Goal: Information Seeking & Learning: Learn about a topic

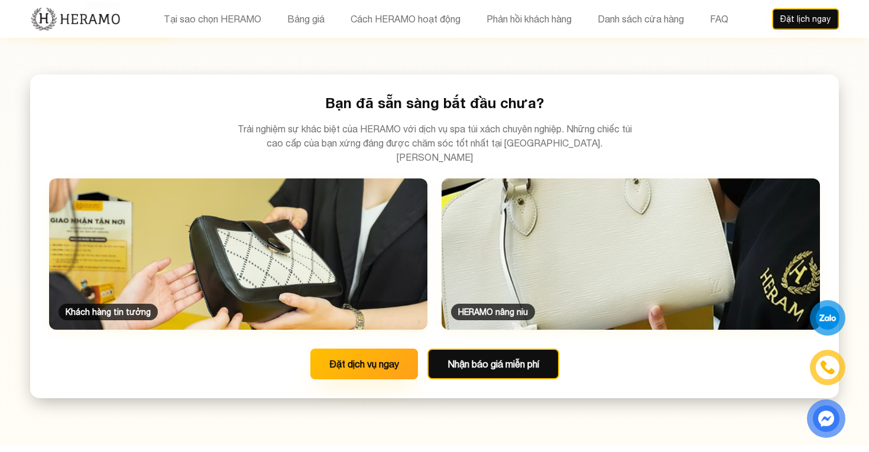
scroll to position [2381, 0]
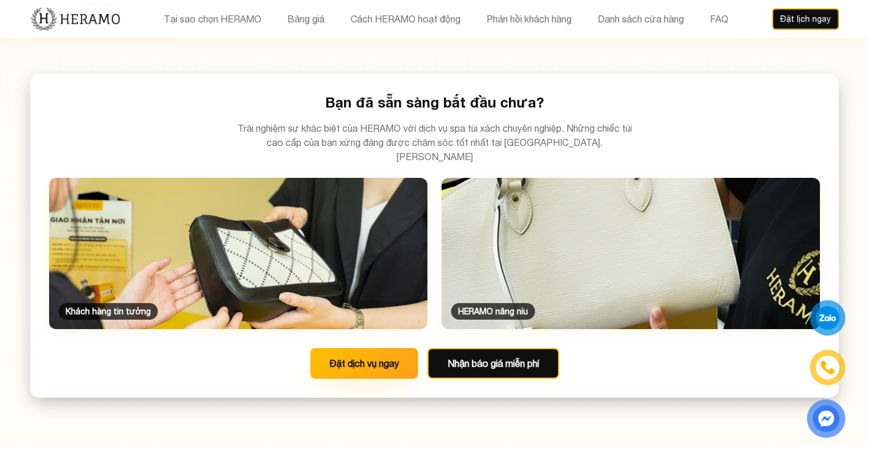
click at [644, 191] on img at bounding box center [630, 253] width 397 height 159
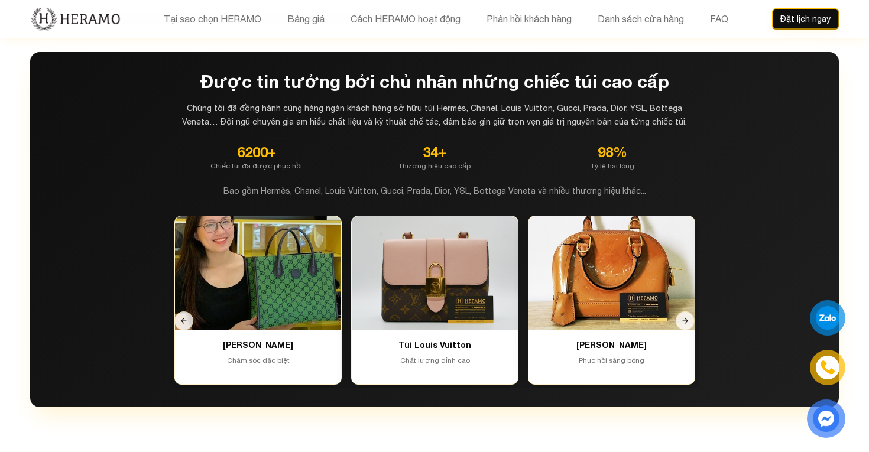
scroll to position [3428, 0]
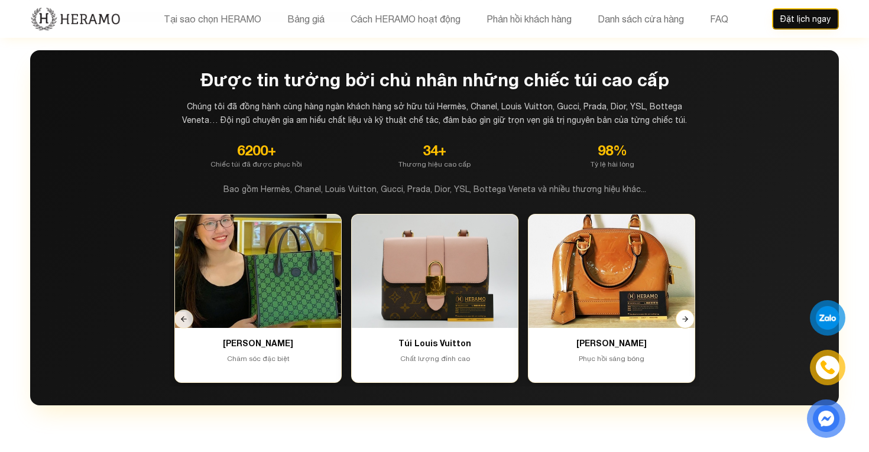
click at [687, 315] on icon at bounding box center [685, 319] width 8 height 8
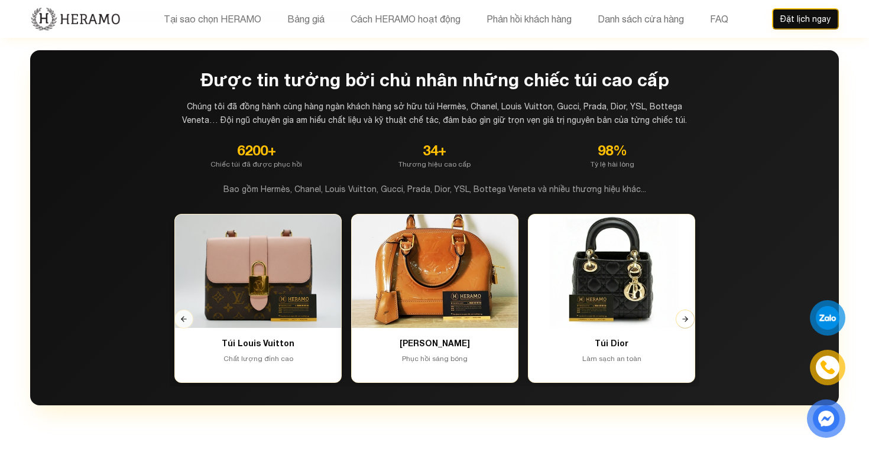
click at [687, 315] on icon at bounding box center [685, 319] width 8 height 8
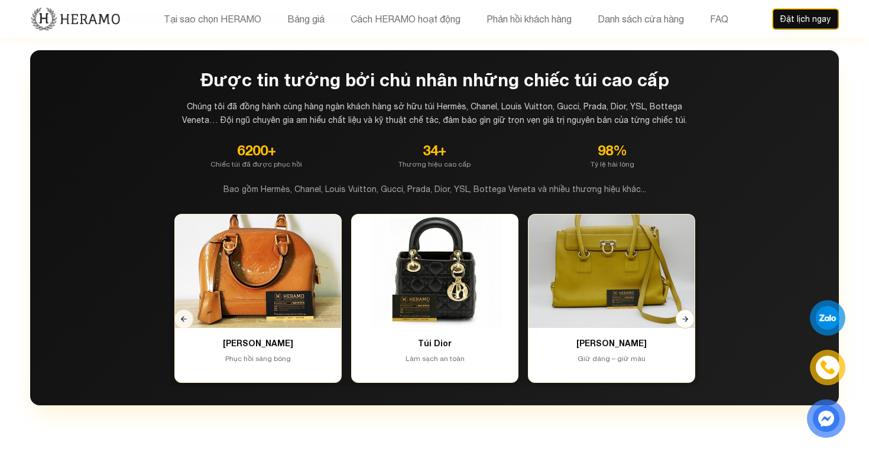
click at [687, 315] on icon at bounding box center [685, 319] width 8 height 8
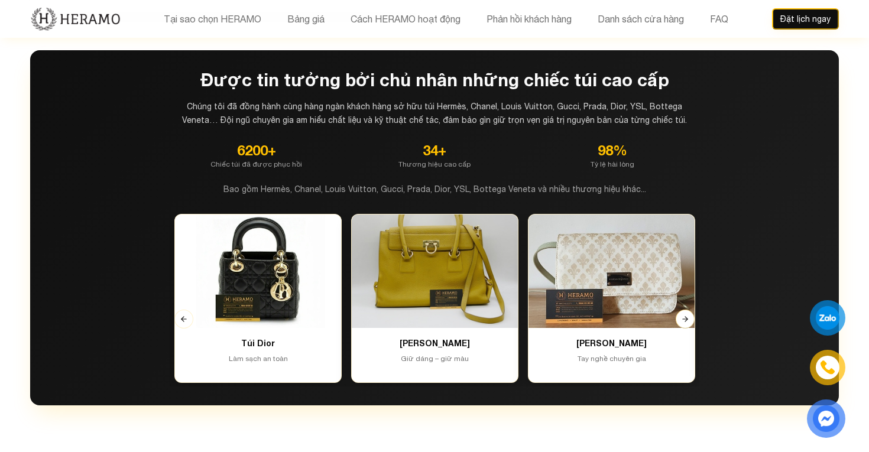
click at [687, 315] on icon at bounding box center [685, 319] width 8 height 8
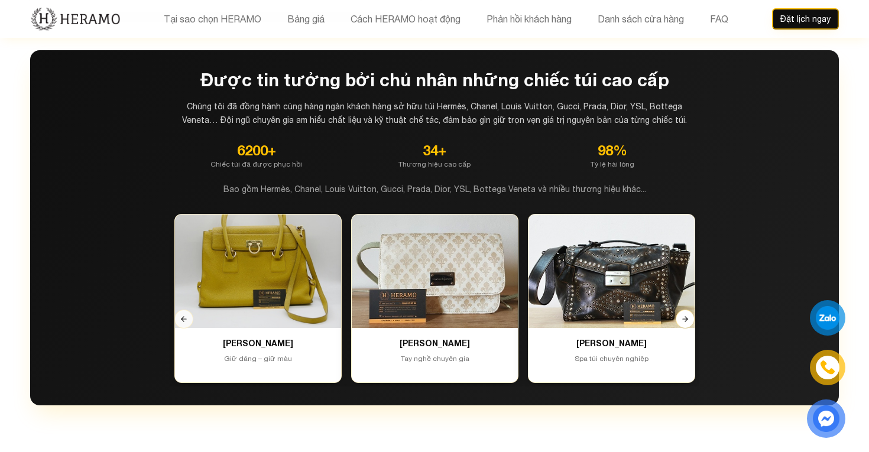
click at [687, 315] on icon at bounding box center [685, 319] width 8 height 8
click at [186, 310] on button at bounding box center [183, 319] width 19 height 19
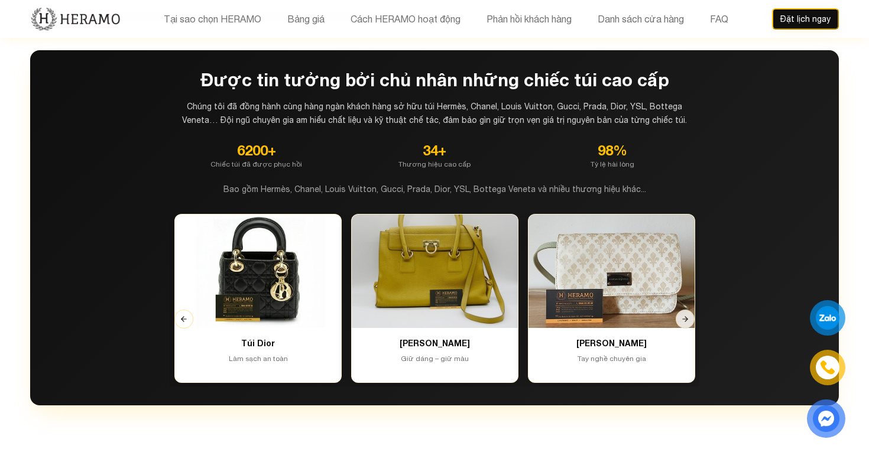
click at [186, 310] on button at bounding box center [183, 319] width 19 height 19
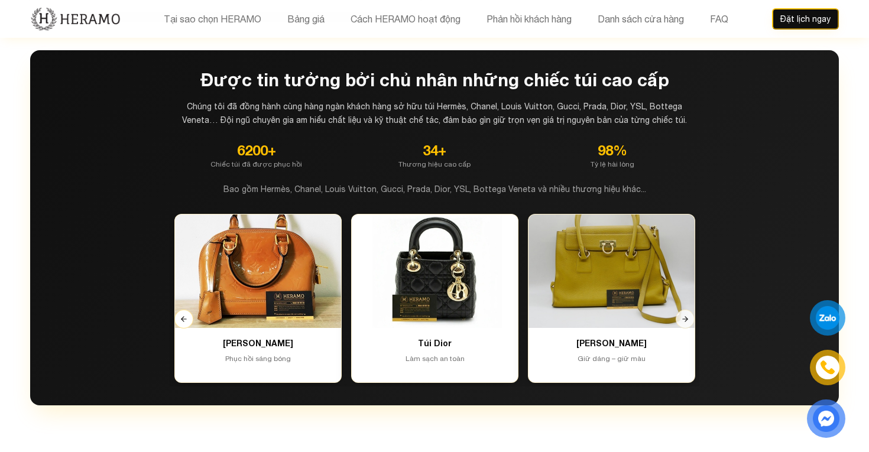
click at [186, 310] on button at bounding box center [183, 319] width 19 height 19
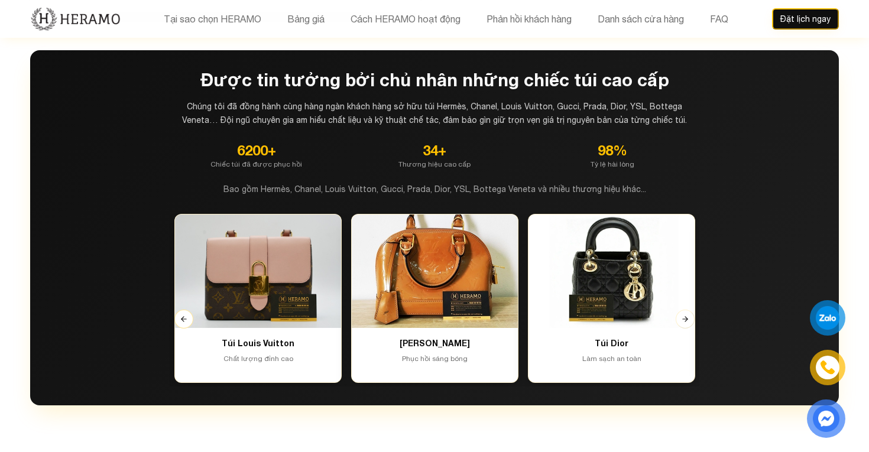
click at [186, 310] on button at bounding box center [183, 319] width 19 height 19
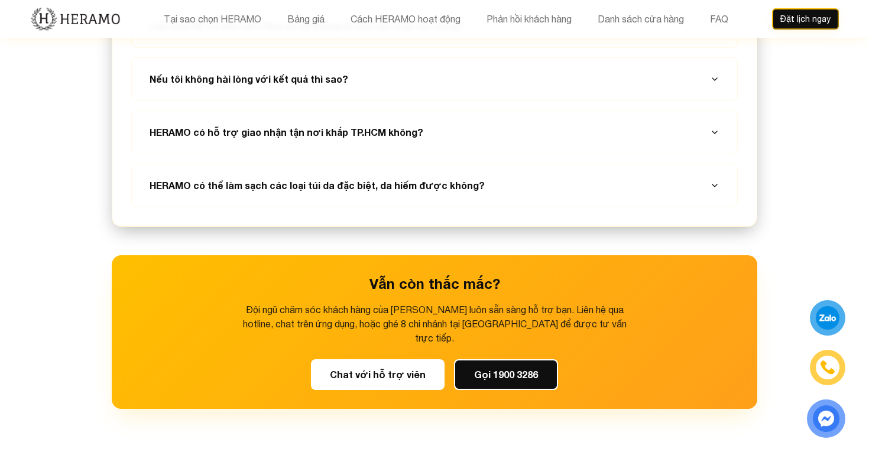
scroll to position [6706, 0]
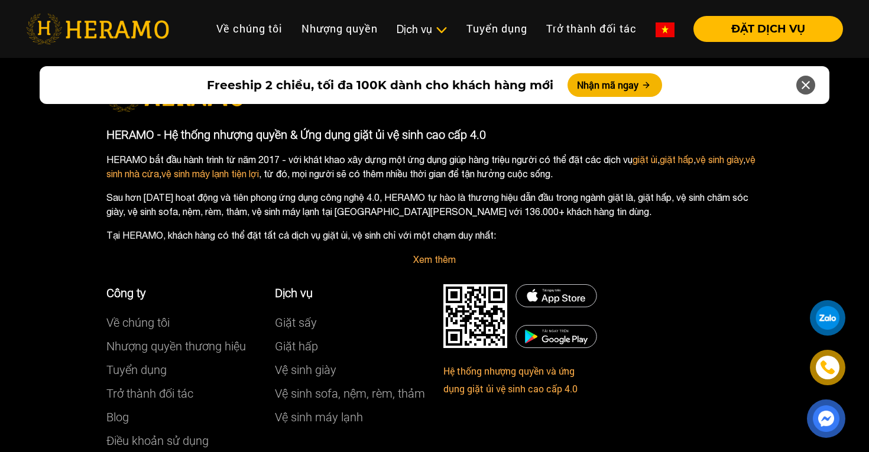
scroll to position [6597, 0]
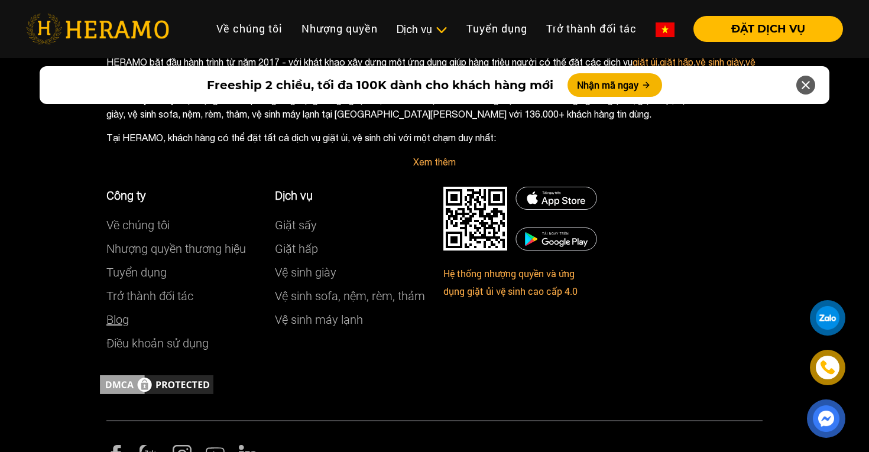
click at [127, 313] on link "Blog" at bounding box center [117, 320] width 22 height 14
